Goal: Information Seeking & Learning: Compare options

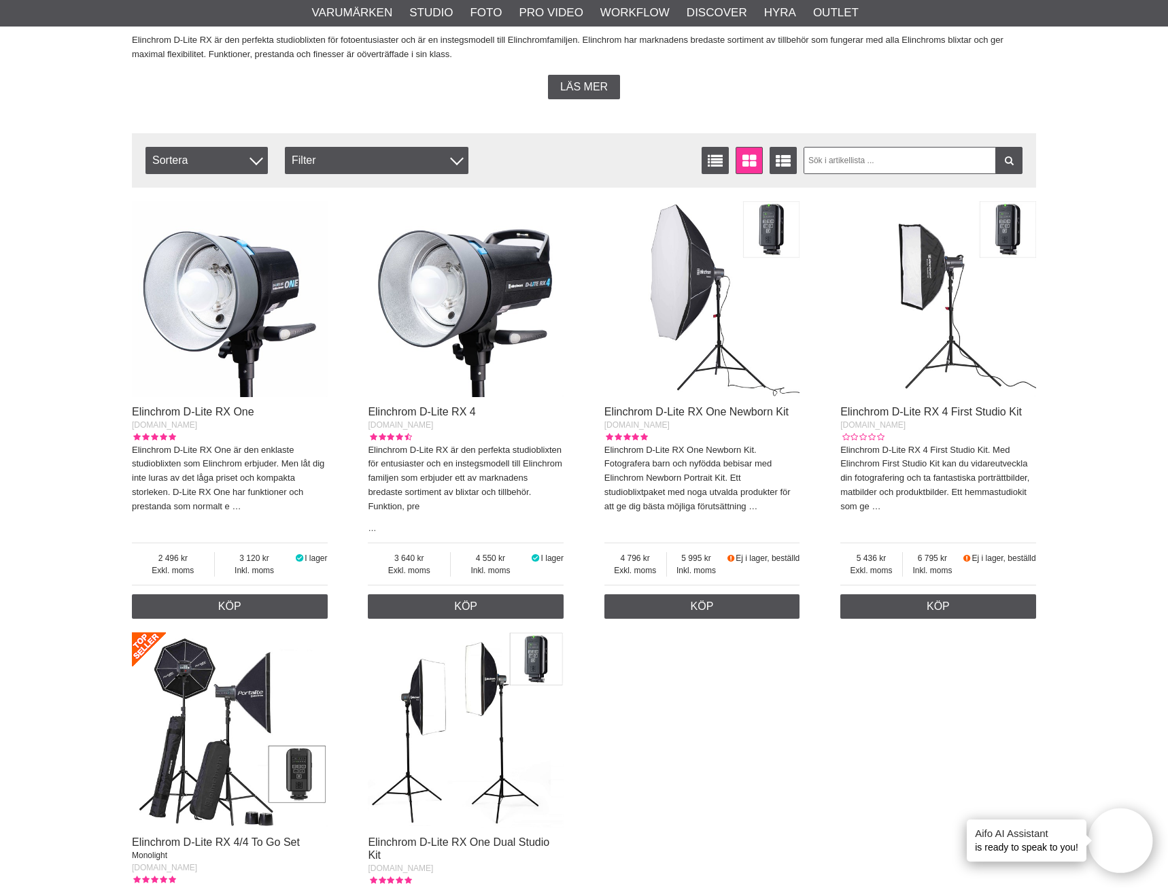
scroll to position [277, 0]
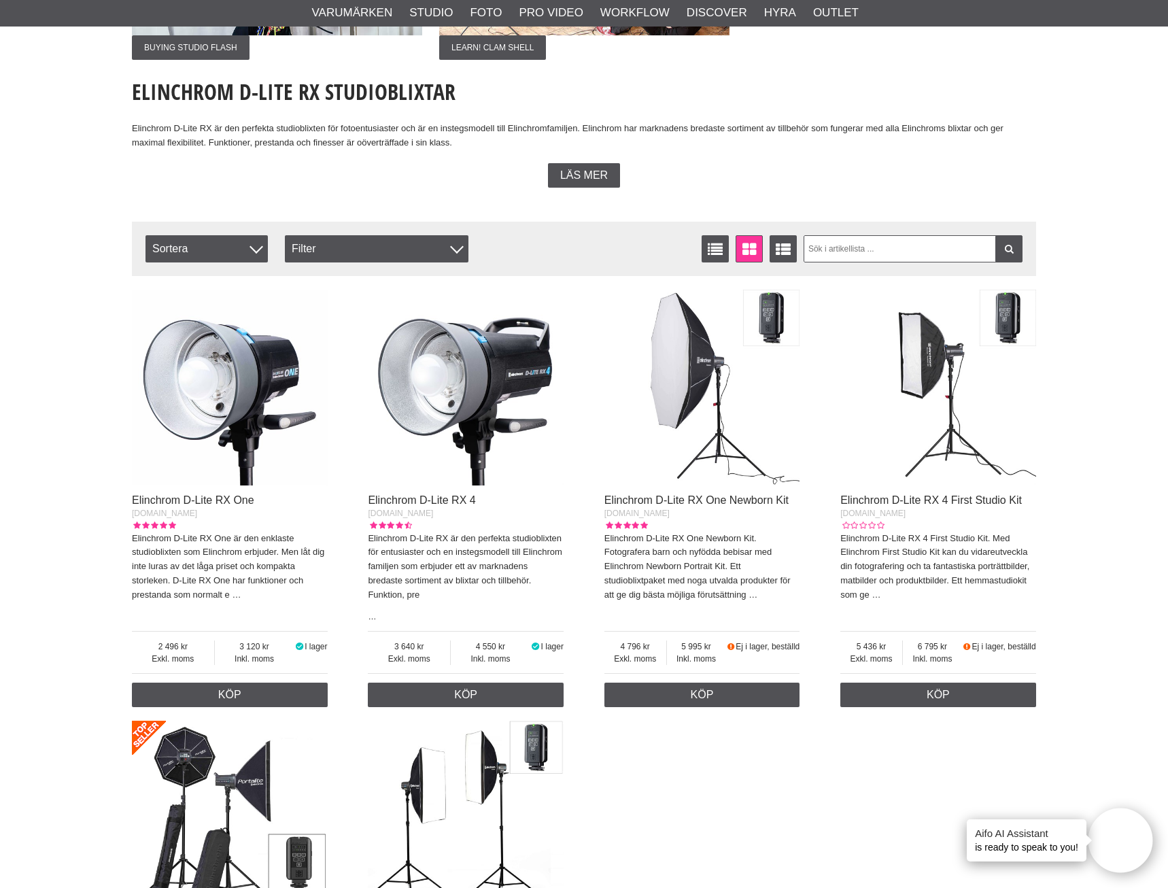
click at [476, 381] on img at bounding box center [466, 388] width 196 height 196
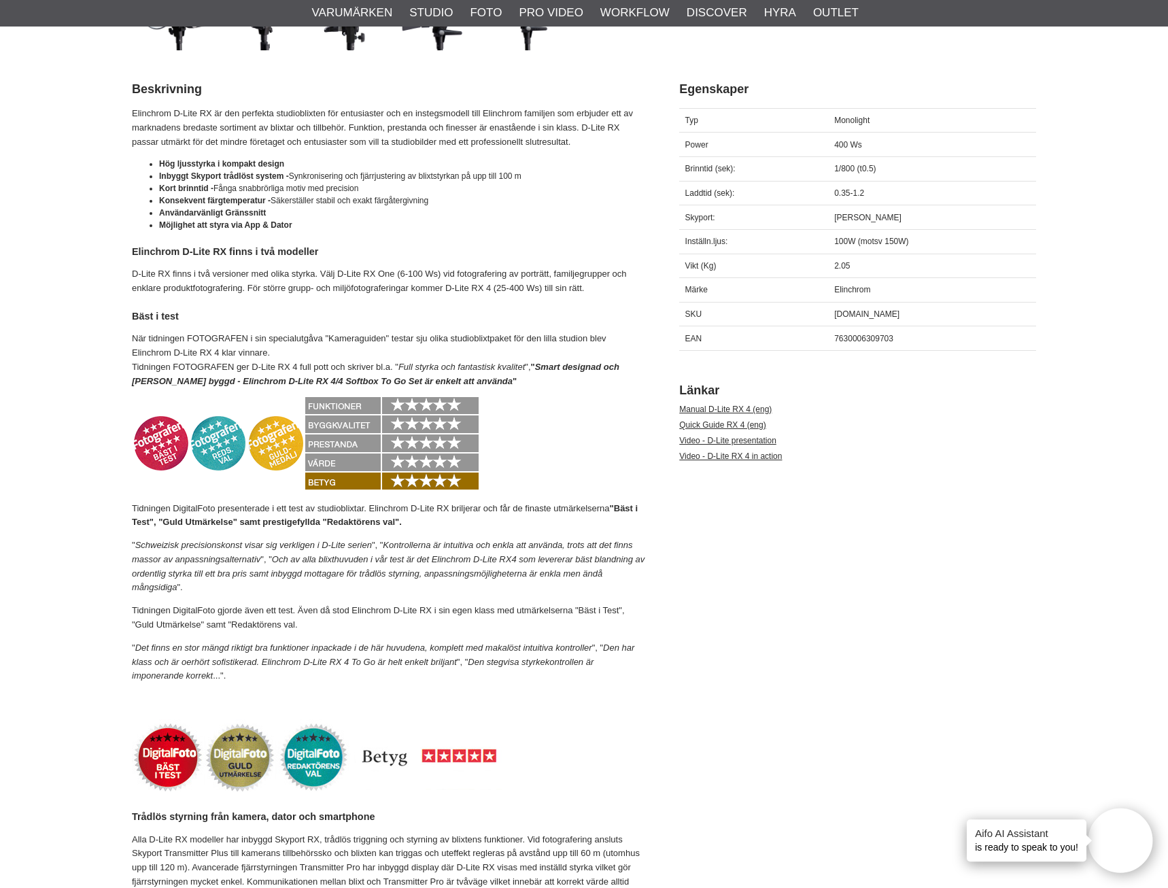
scroll to position [624, 0]
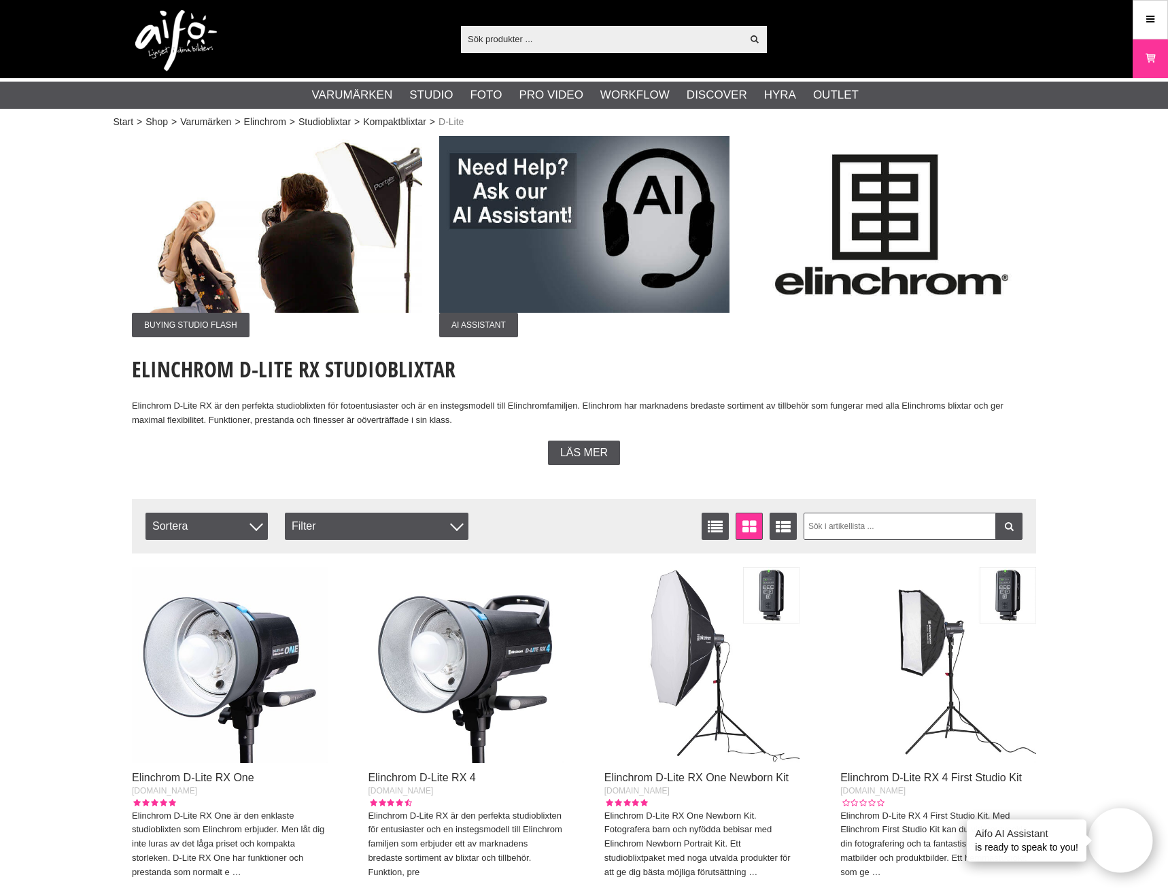
click at [209, 713] on img at bounding box center [230, 665] width 196 height 196
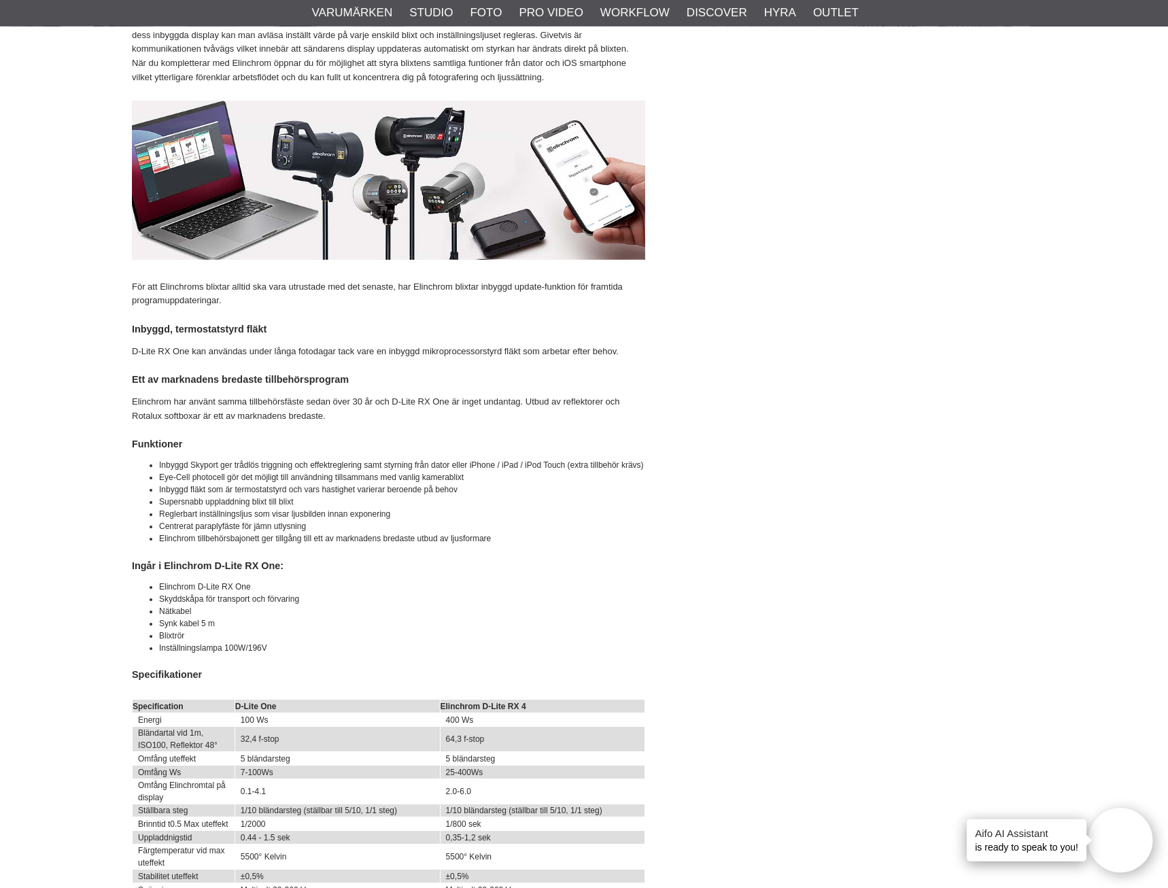
scroll to position [1110, 0]
